Goal: Transaction & Acquisition: Purchase product/service

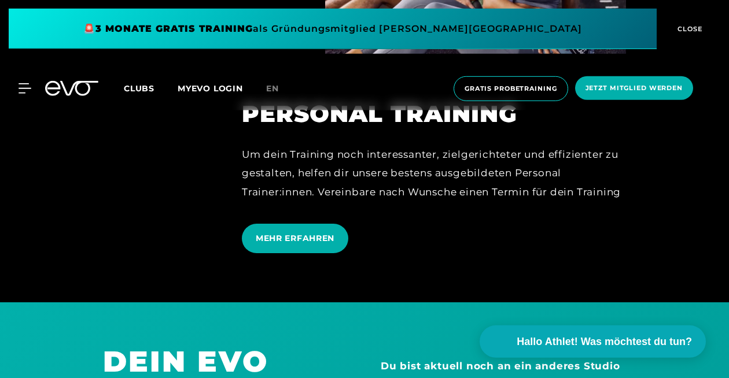
scroll to position [3083, 0]
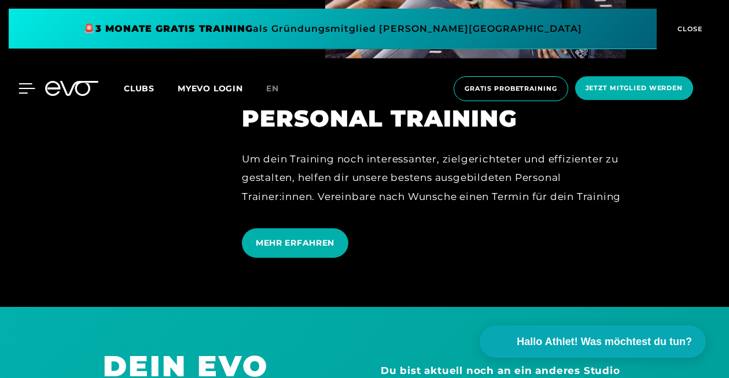
click at [31, 88] on icon at bounding box center [27, 88] width 17 height 10
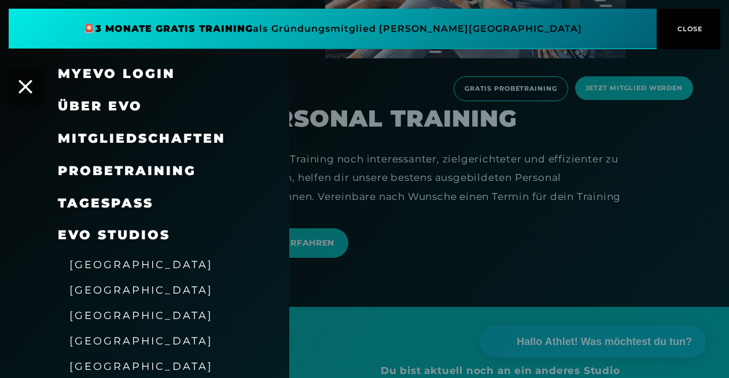
click at [95, 290] on span "[GEOGRAPHIC_DATA]" at bounding box center [140, 290] width 143 height 12
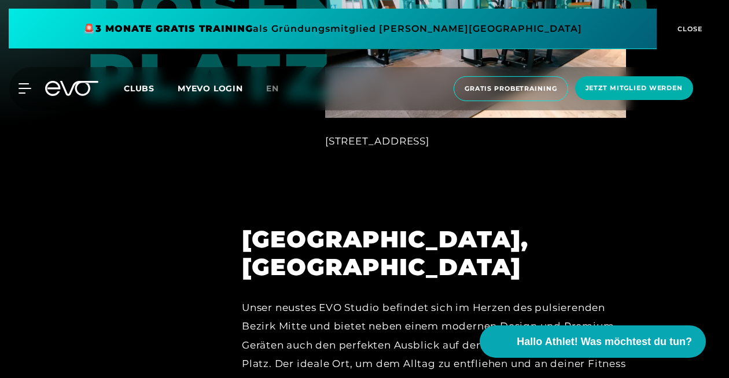
scroll to position [1962, 0]
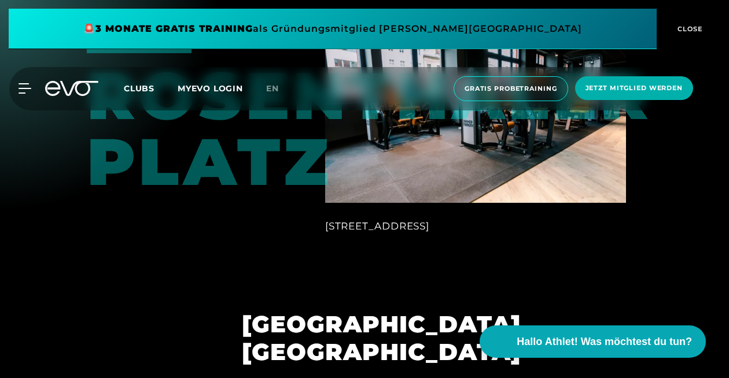
click at [139, 90] on span "Clubs" at bounding box center [139, 88] width 31 height 10
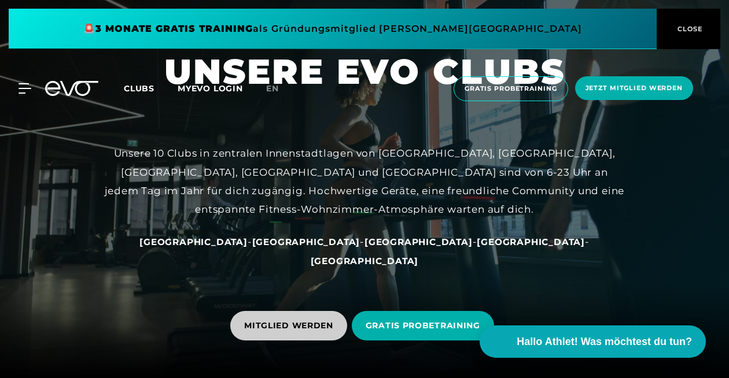
click at [318, 323] on span "MITGLIED WERDEN" at bounding box center [288, 326] width 89 height 12
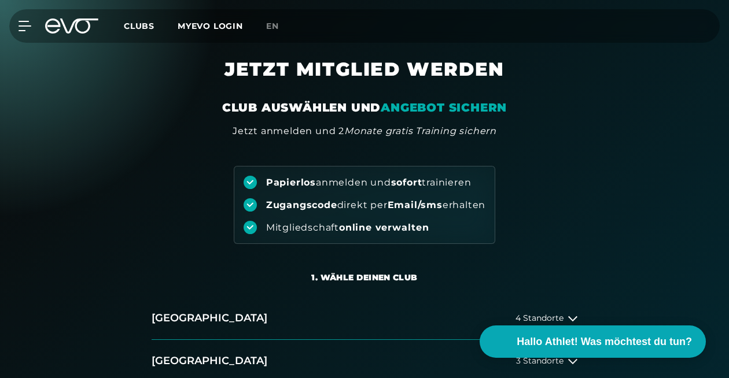
scroll to position [305, 0]
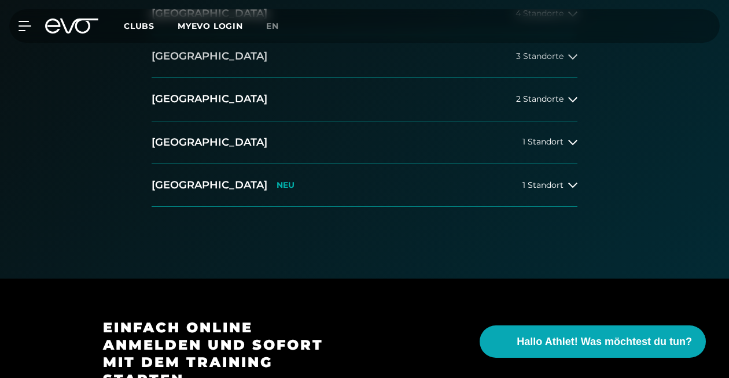
click at [174, 58] on h2 "[GEOGRAPHIC_DATA]" at bounding box center [210, 56] width 116 height 14
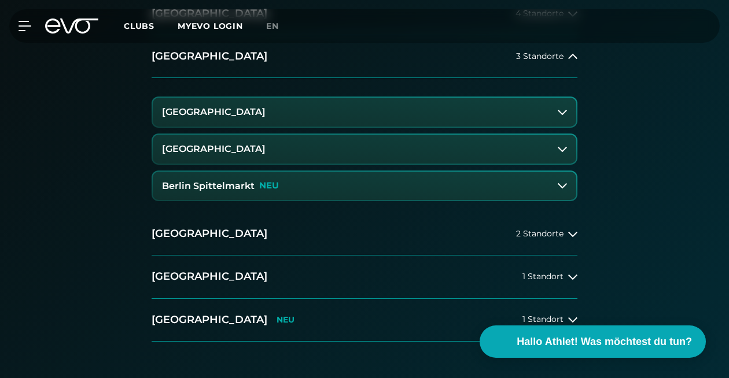
click at [227, 185] on h3 "Berlin Spittelmarkt" at bounding box center [208, 186] width 93 height 10
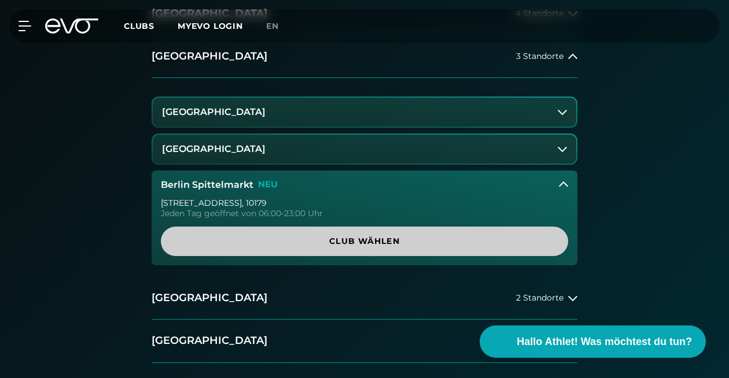
click at [247, 239] on span "Club wählen" at bounding box center [364, 241] width 379 height 12
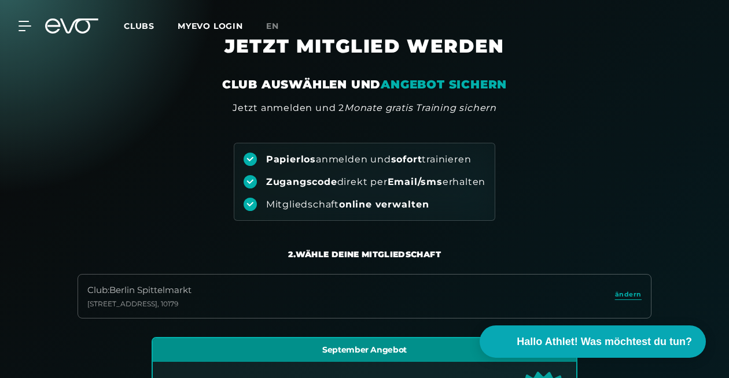
scroll to position [0, 0]
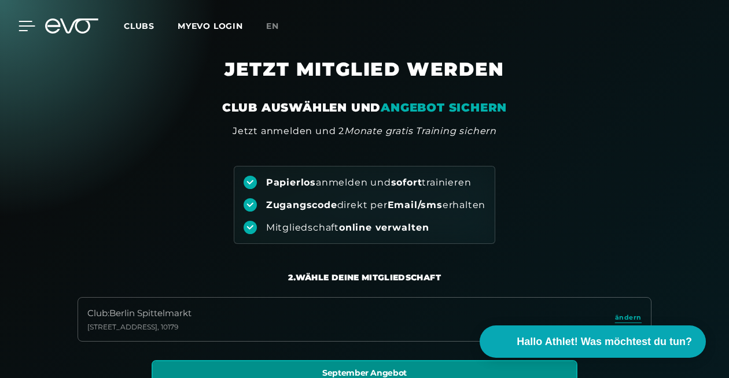
click at [27, 23] on icon at bounding box center [27, 26] width 17 height 10
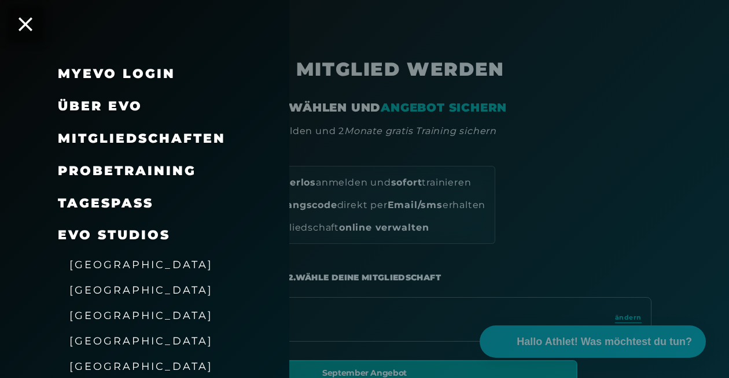
click at [136, 207] on link "TAGESPASS" at bounding box center [105, 204] width 95 height 16
